Goal: Check status: Check status

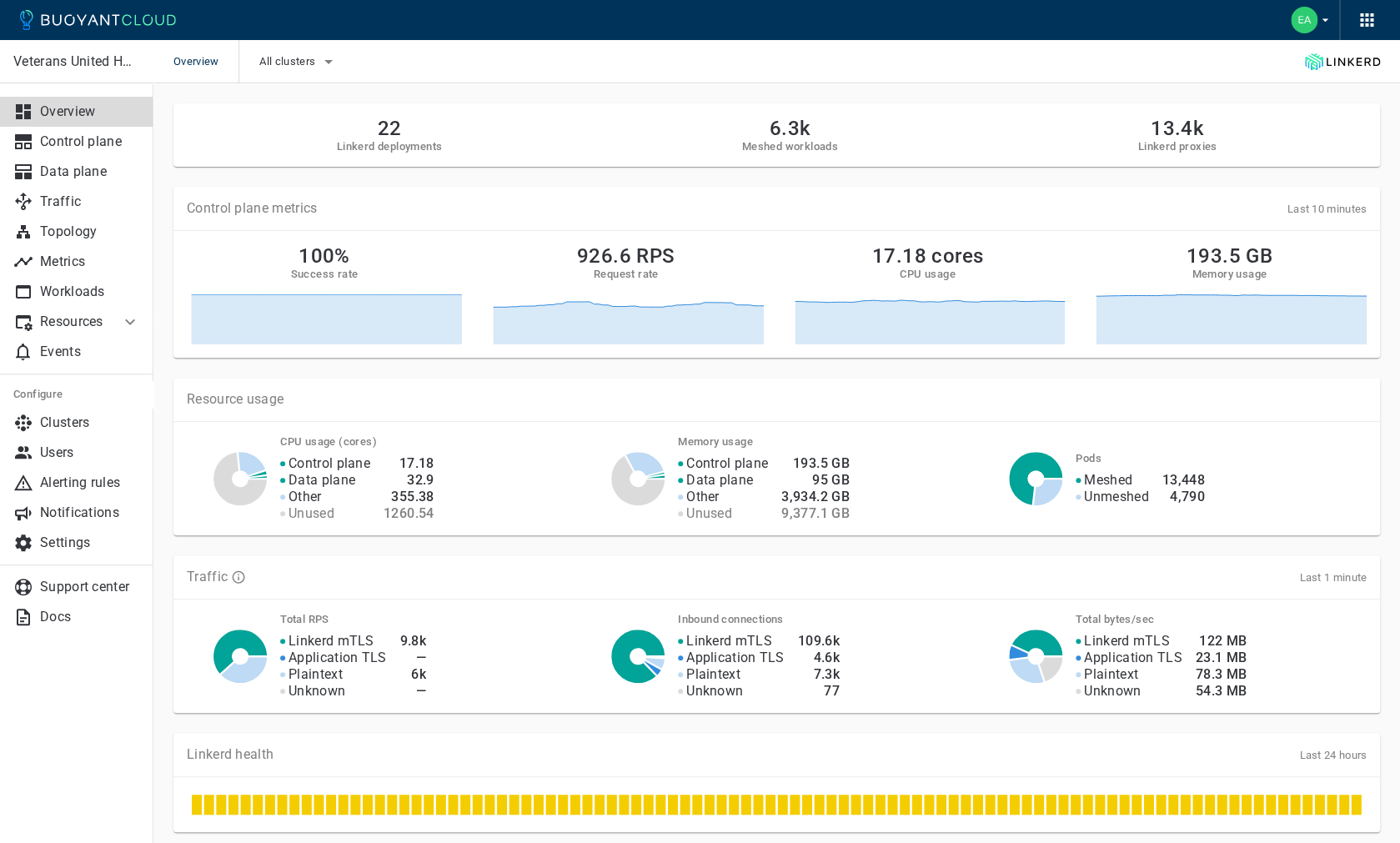
scroll to position [489, 0]
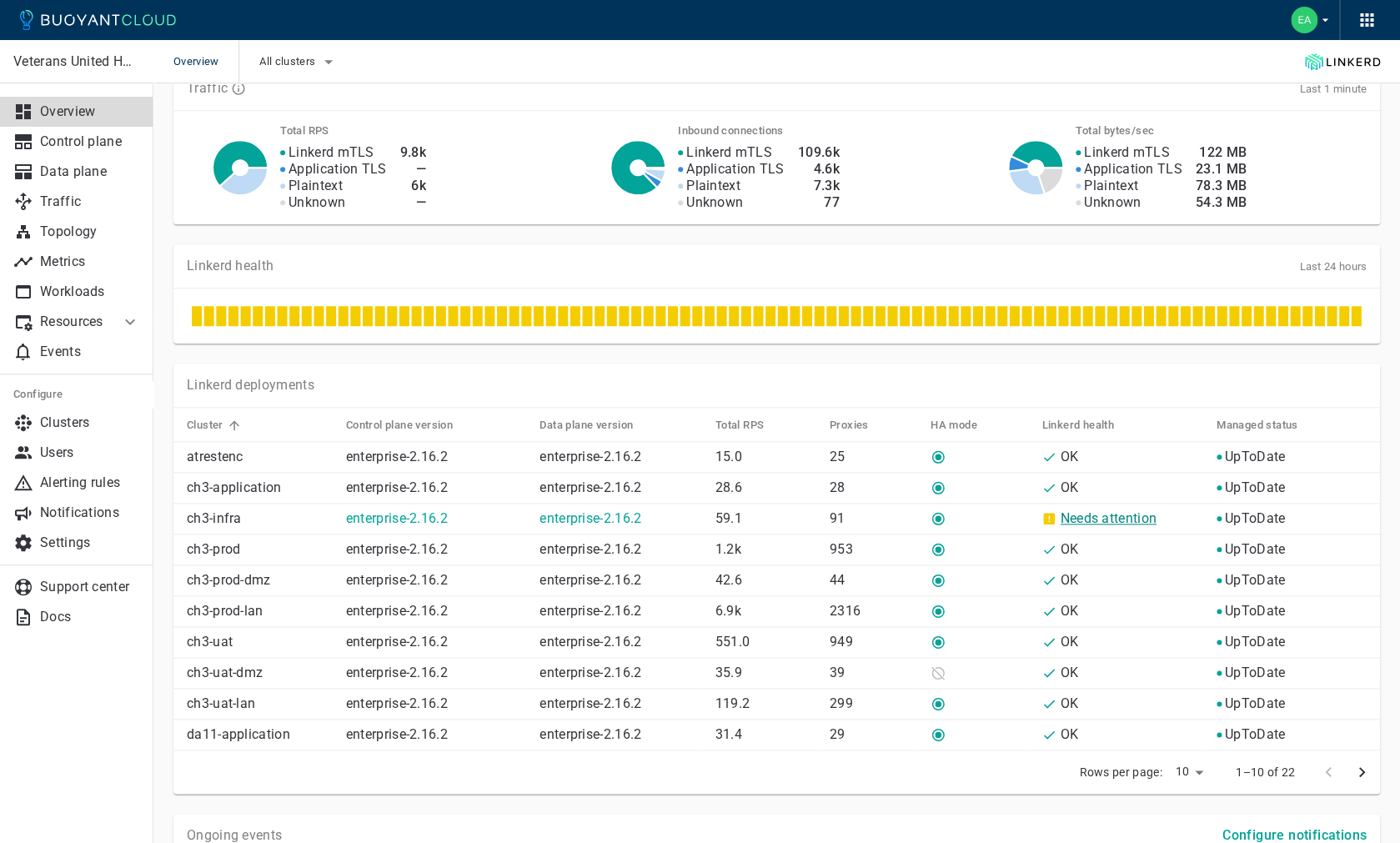
click at [1106, 513] on link "Needs attention" at bounding box center [1108, 518] width 97 height 16
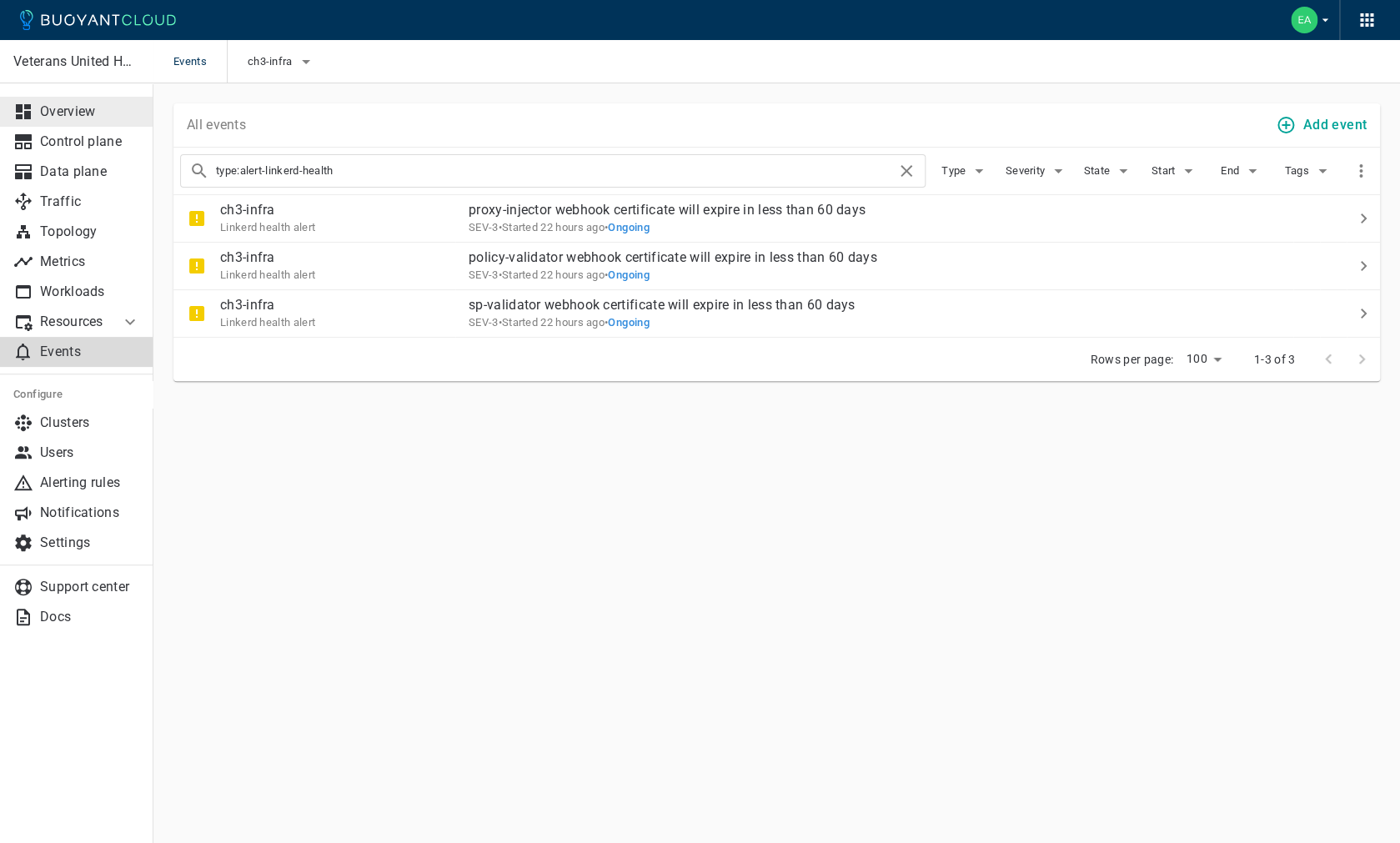
click at [74, 112] on p "Overview" at bounding box center [89, 111] width 100 height 17
